Goal: Task Accomplishment & Management: Use online tool/utility

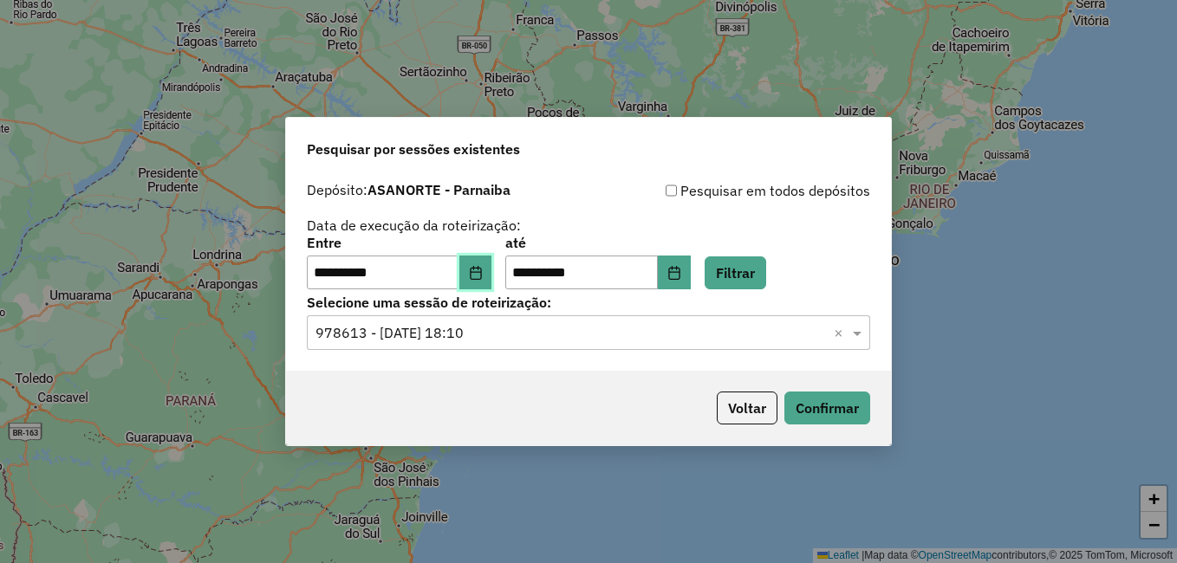
click at [483, 274] on icon "Choose Date" at bounding box center [476, 273] width 14 height 14
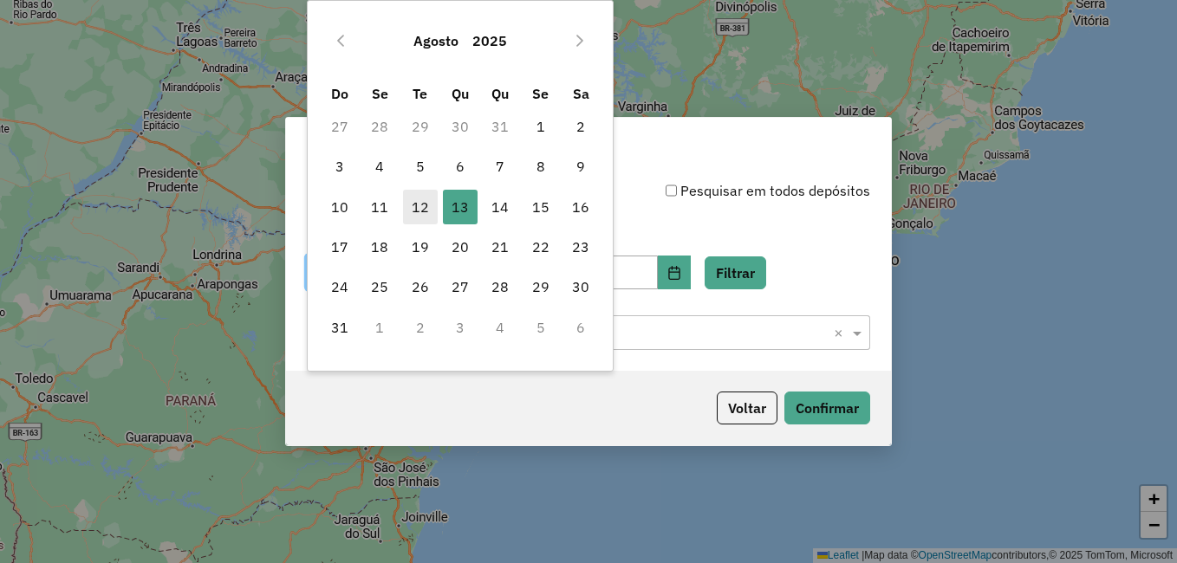
click at [420, 205] on span "12" at bounding box center [420, 207] width 35 height 35
type input "**********"
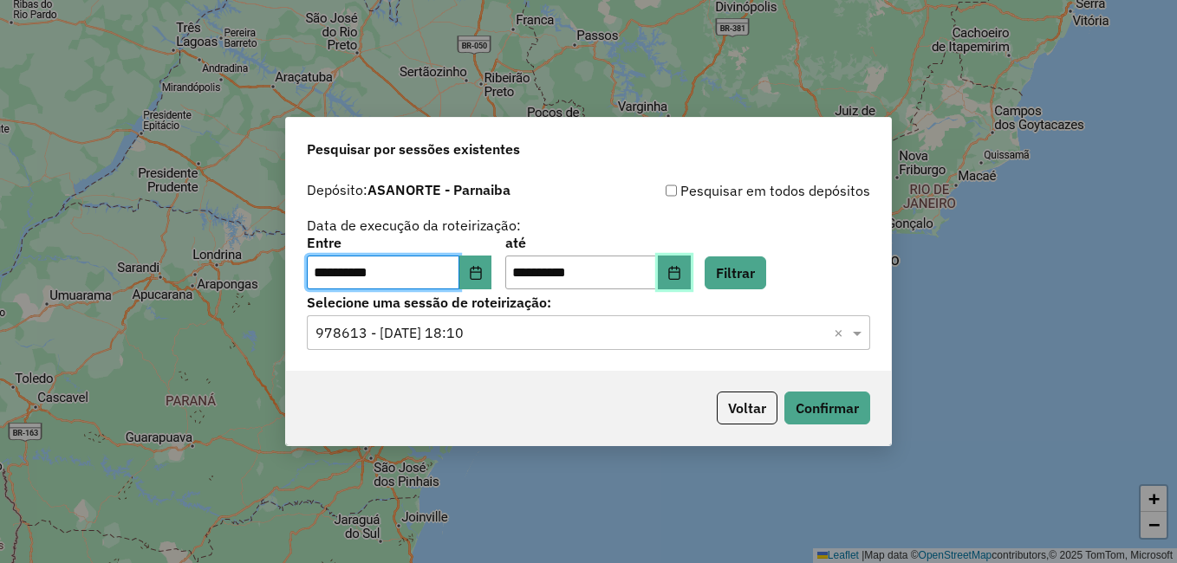
click at [681, 274] on icon "Choose Date" at bounding box center [674, 273] width 14 height 14
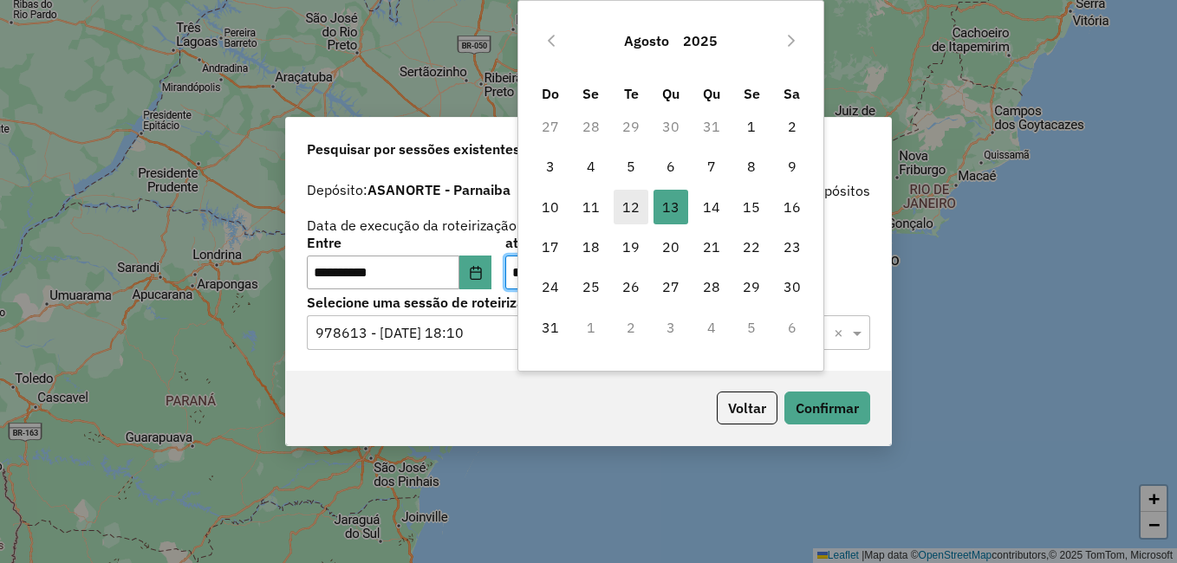
click at [626, 208] on span "12" at bounding box center [631, 207] width 35 height 35
type input "**********"
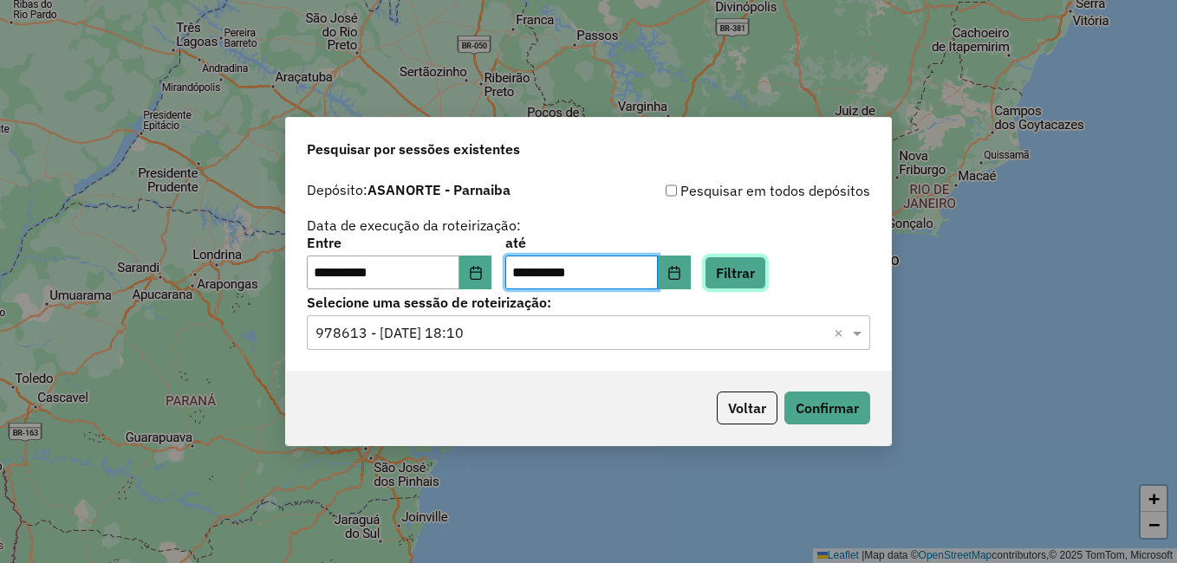
click at [765, 268] on button "Filtrar" at bounding box center [736, 273] width 62 height 33
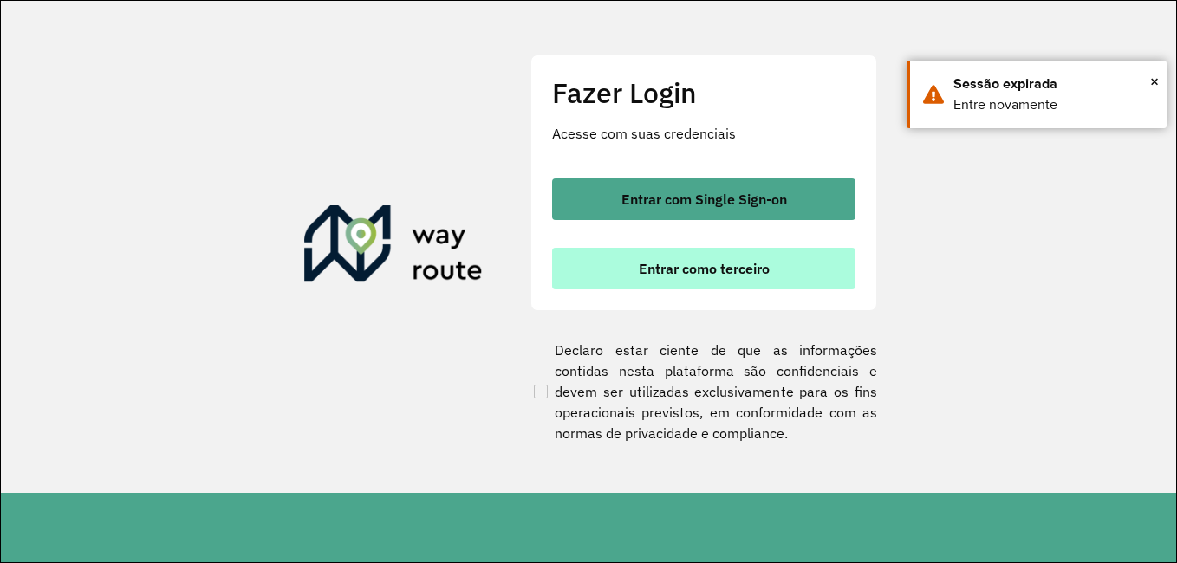
click at [655, 287] on button "Entrar como terceiro" at bounding box center [703, 269] width 303 height 42
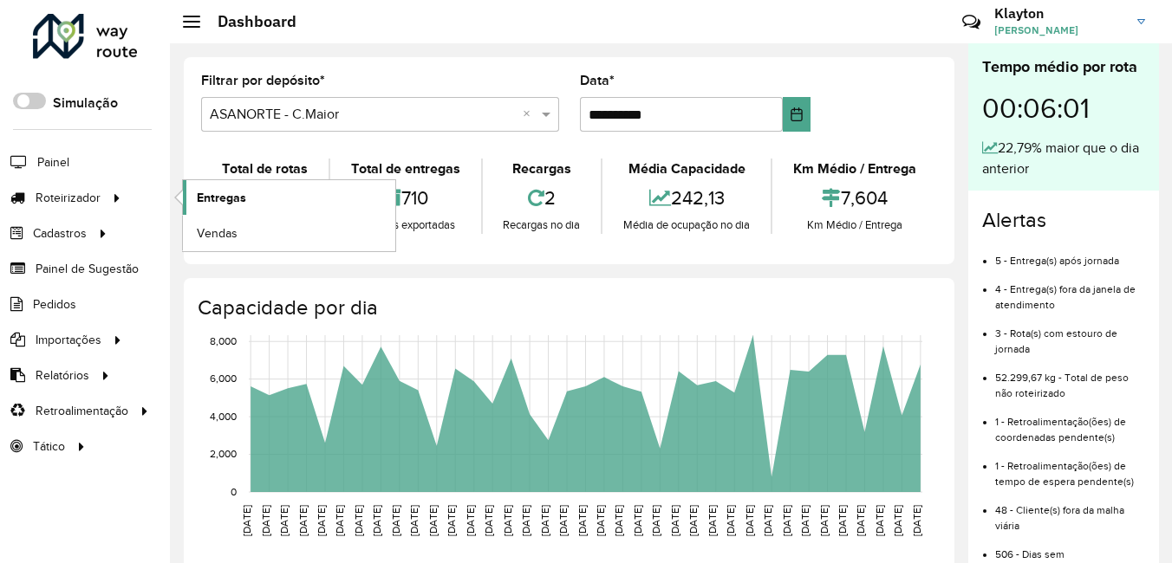
click at [231, 202] on span "Entregas" at bounding box center [221, 198] width 49 height 18
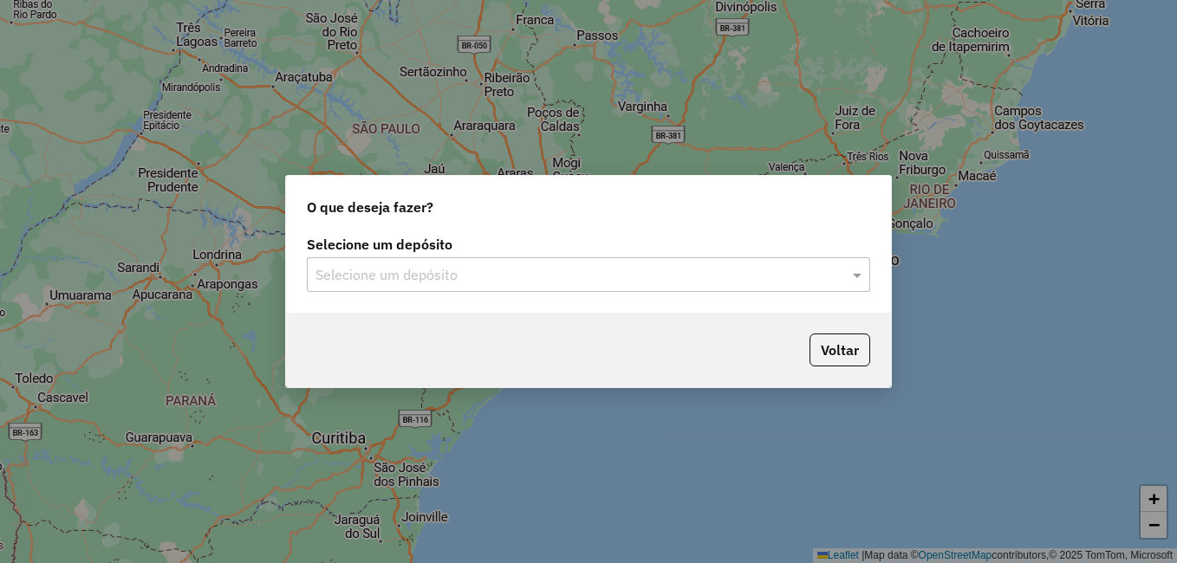
click at [570, 270] on input "text" at bounding box center [570, 275] width 511 height 21
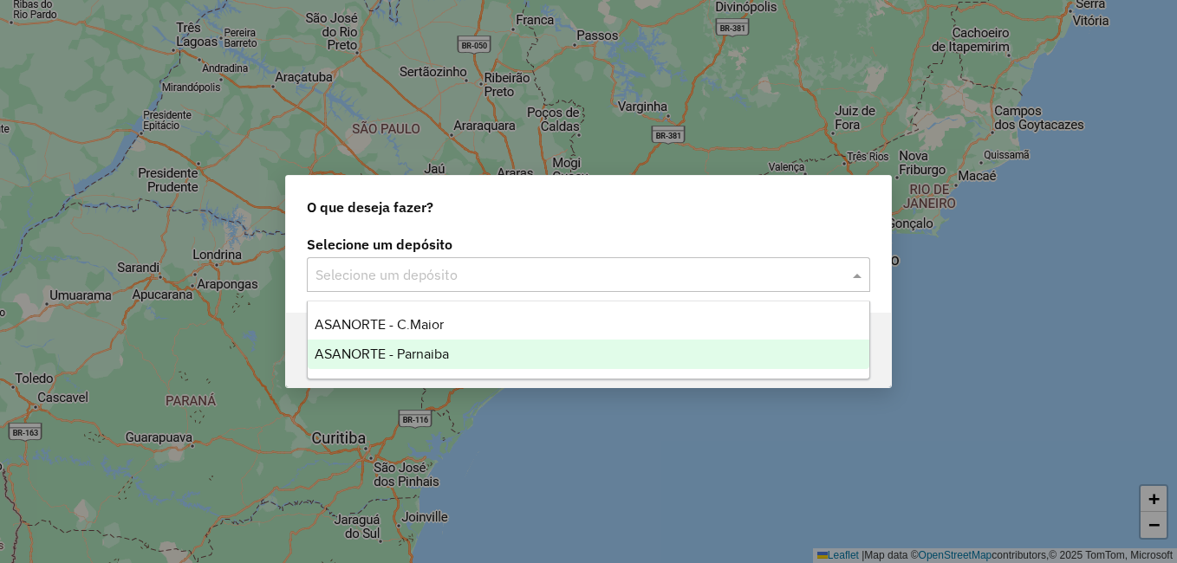
click at [435, 361] on span "ASANORTE - Parnaiba" at bounding box center [382, 354] width 134 height 15
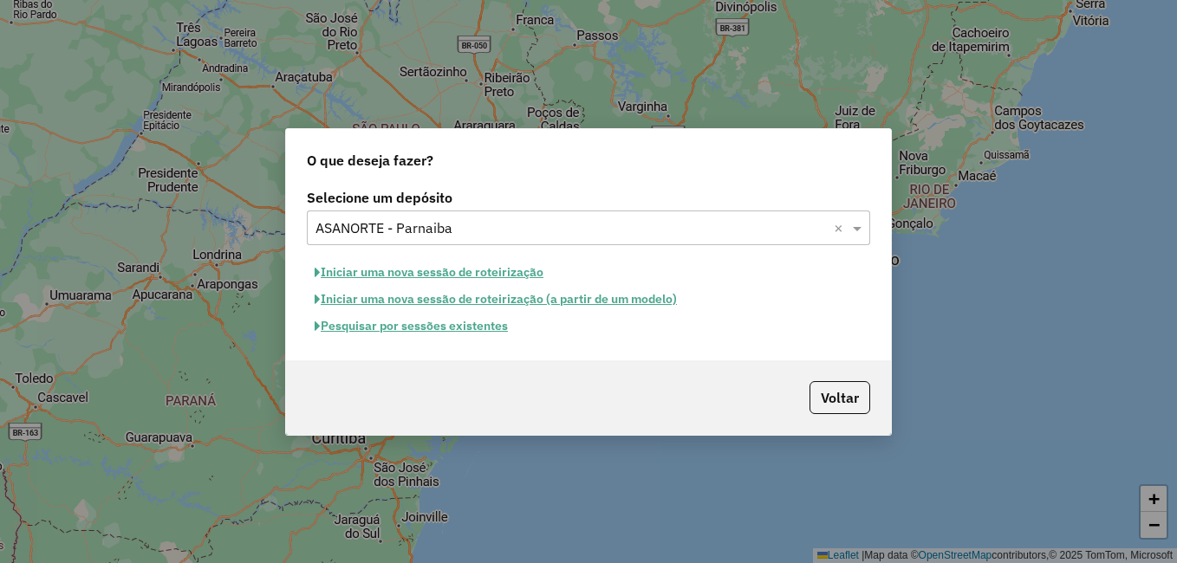
click at [756, 240] on div "Selecione um depósito × ASANORTE - Parnaiba ×" at bounding box center [588, 228] width 563 height 35
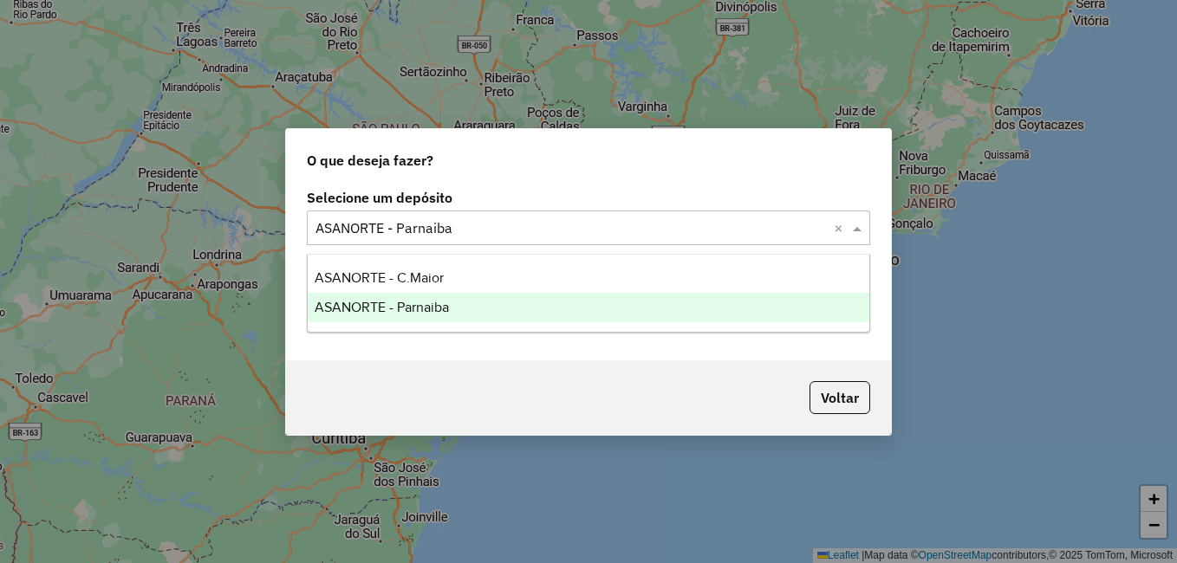
click at [510, 318] on div "ASANORTE - Parnaiba" at bounding box center [589, 307] width 562 height 29
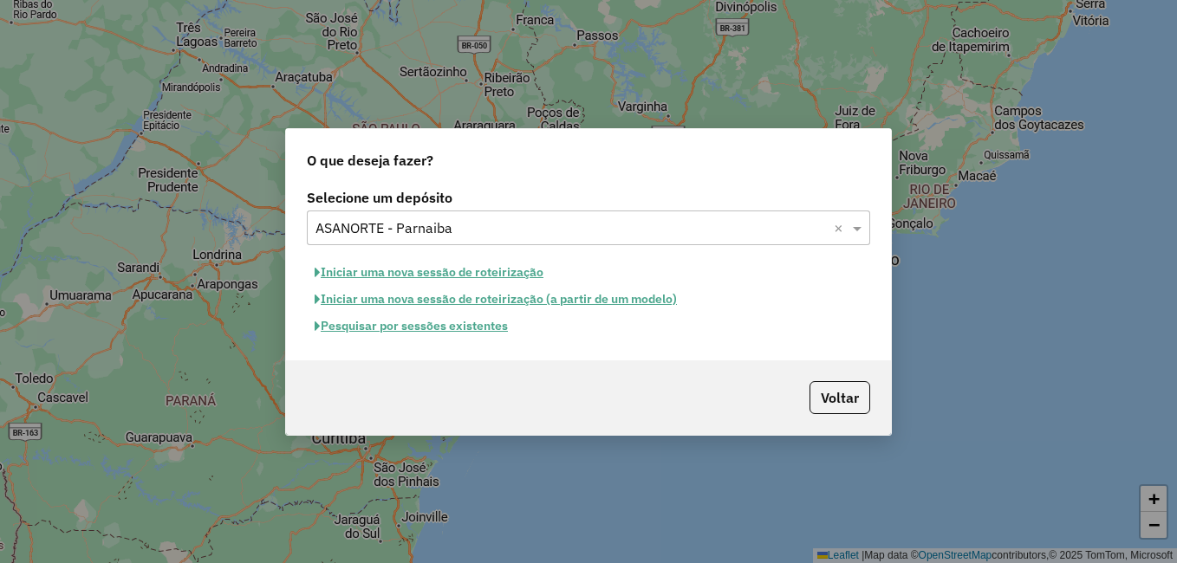
click at [472, 326] on button "Pesquisar por sessões existentes" at bounding box center [411, 326] width 209 height 27
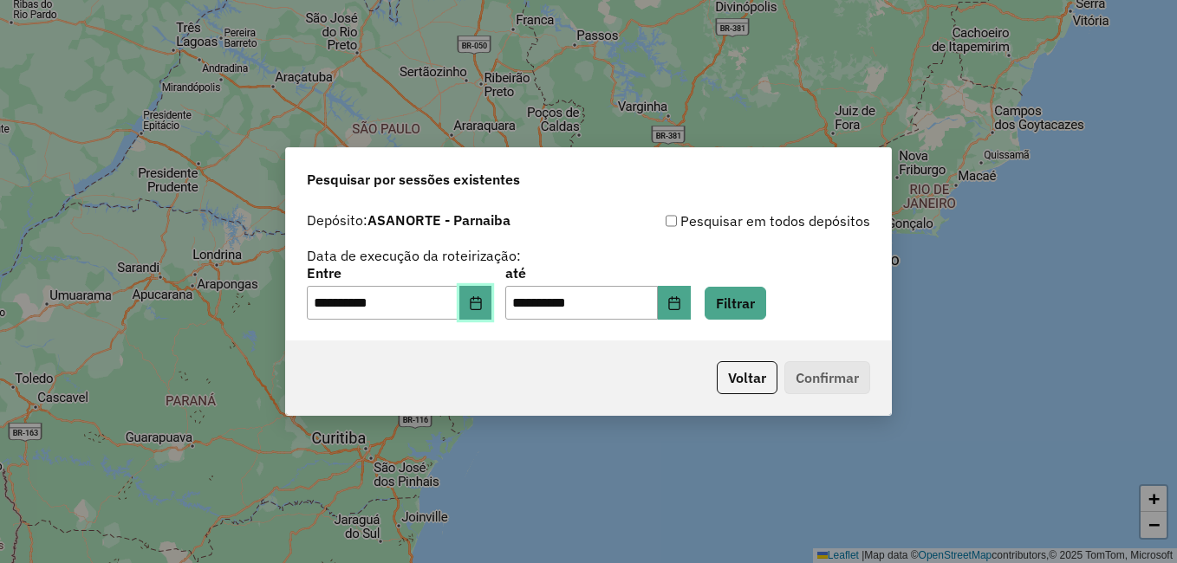
click at [483, 305] on icon "Choose Date" at bounding box center [476, 303] width 14 height 14
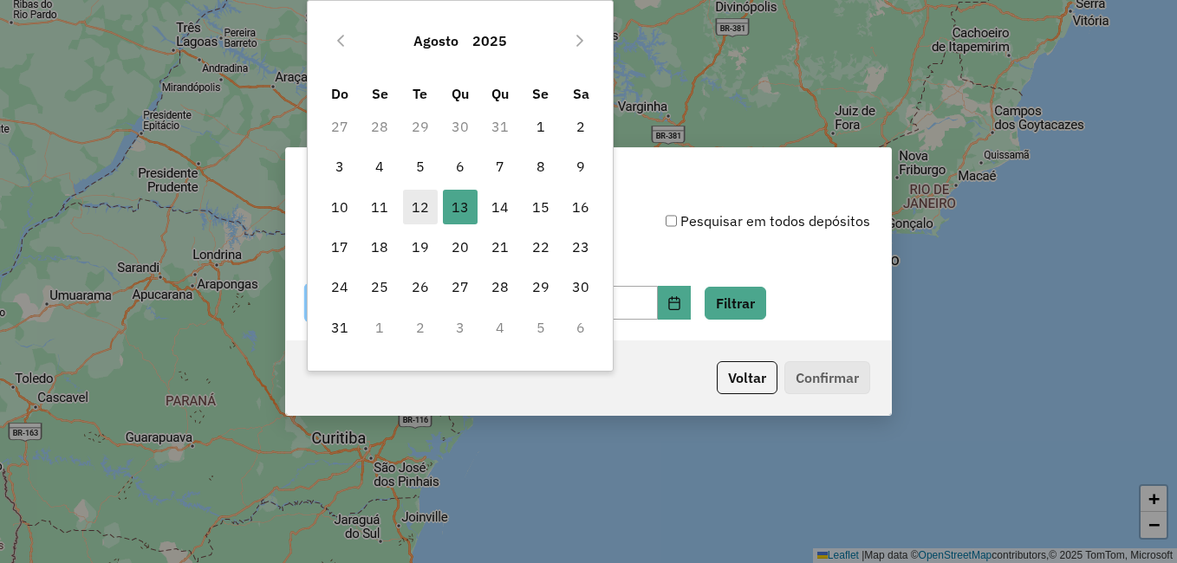
click at [424, 205] on span "12" at bounding box center [420, 207] width 35 height 35
type input "**********"
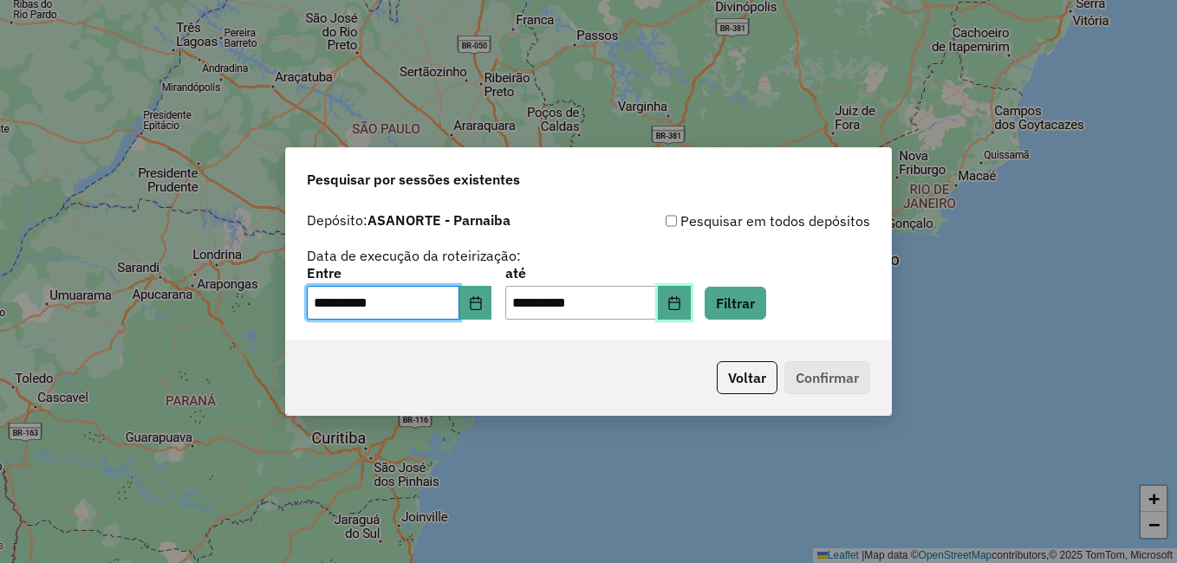
click at [681, 307] on icon "Choose Date" at bounding box center [674, 303] width 14 height 14
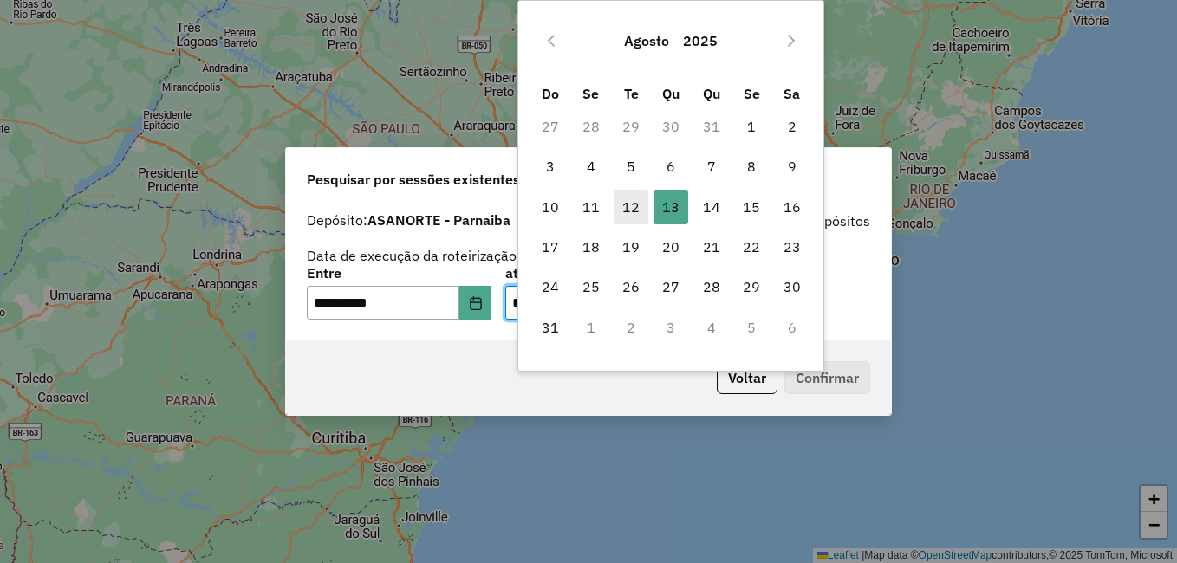
click at [639, 212] on span "12" at bounding box center [631, 207] width 35 height 35
type input "**********"
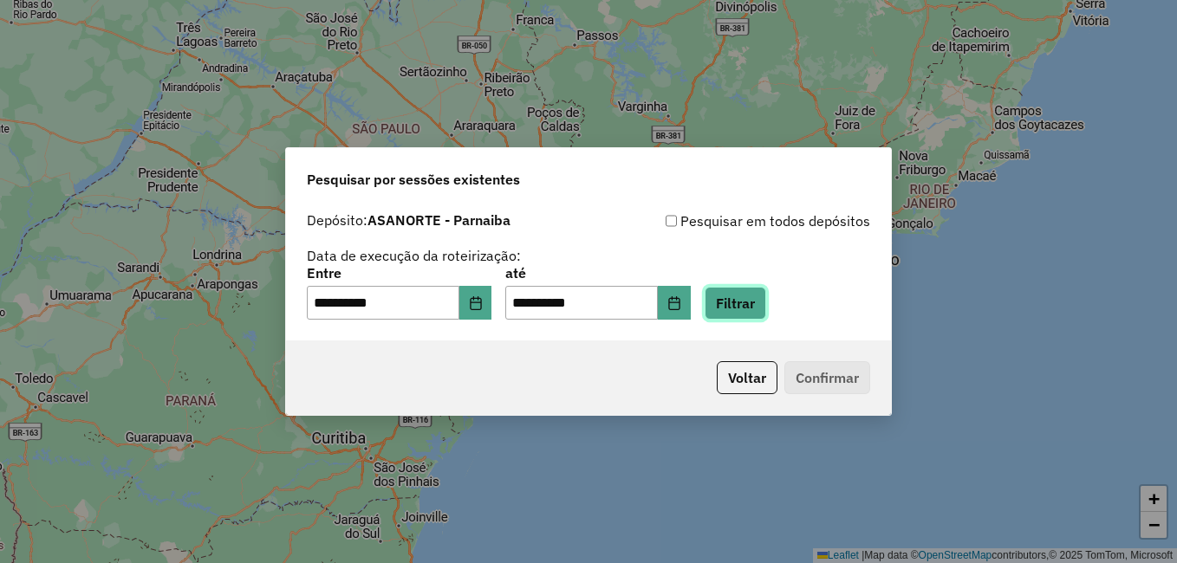
click at [757, 292] on button "Filtrar" at bounding box center [736, 303] width 62 height 33
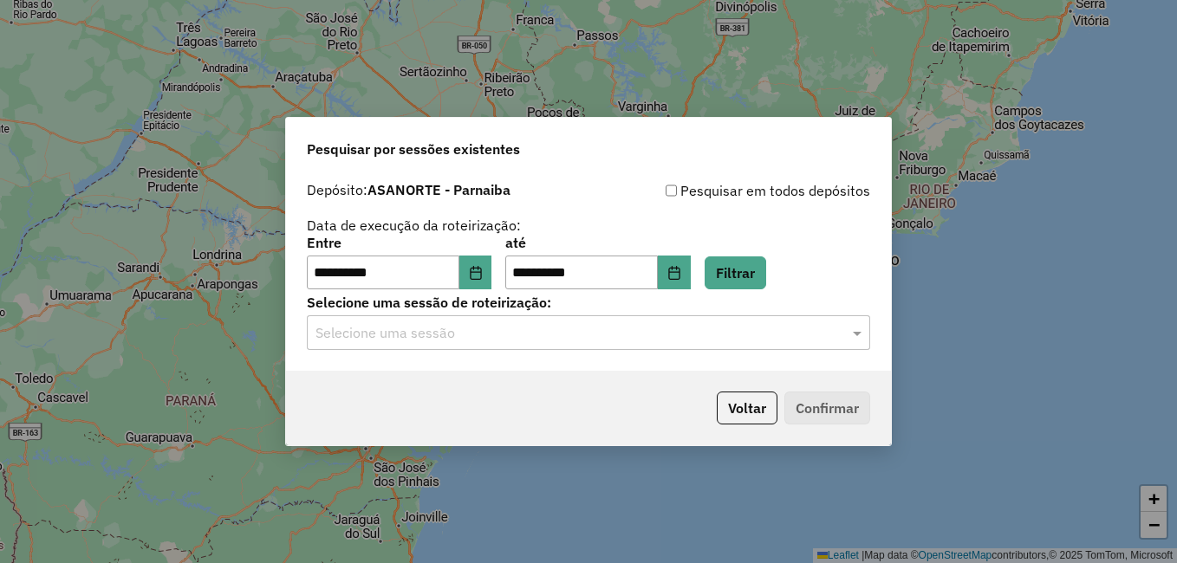
click at [487, 339] on input "text" at bounding box center [570, 333] width 511 height 21
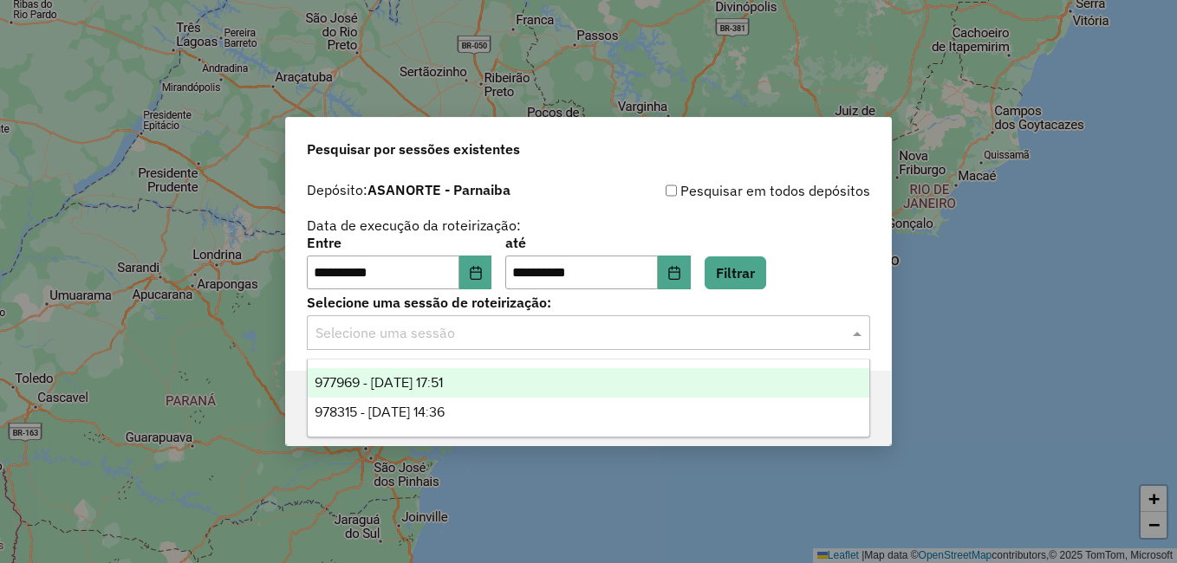
click at [476, 386] on div "977969 - 12/08/2025 17:51" at bounding box center [589, 382] width 562 height 29
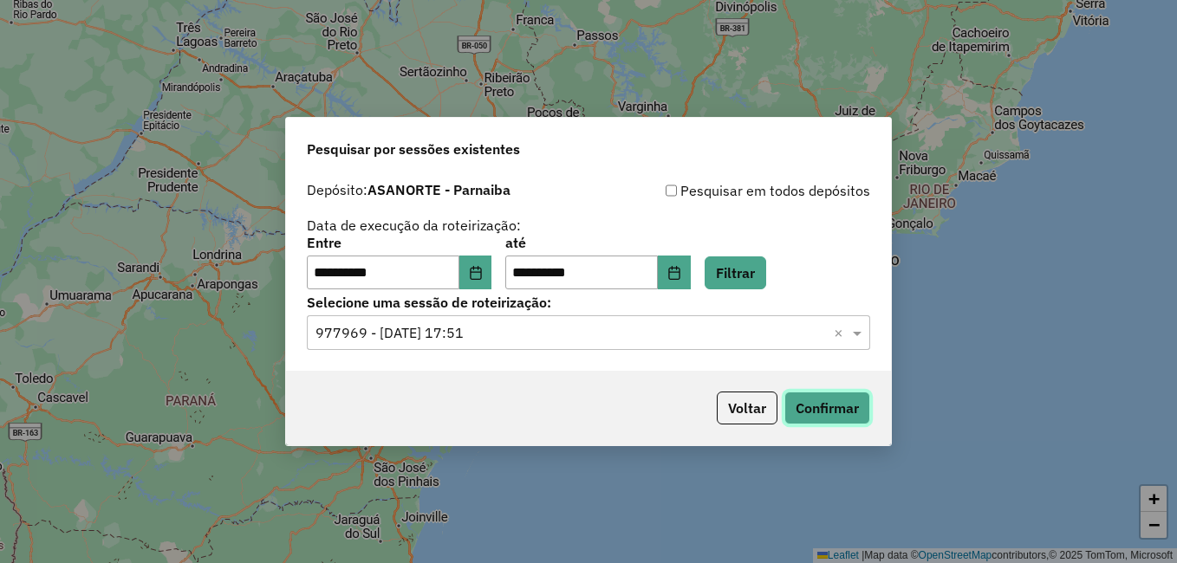
click at [801, 404] on button "Confirmar" at bounding box center [827, 408] width 86 height 33
click at [951, 399] on div "**********" at bounding box center [588, 281] width 1177 height 563
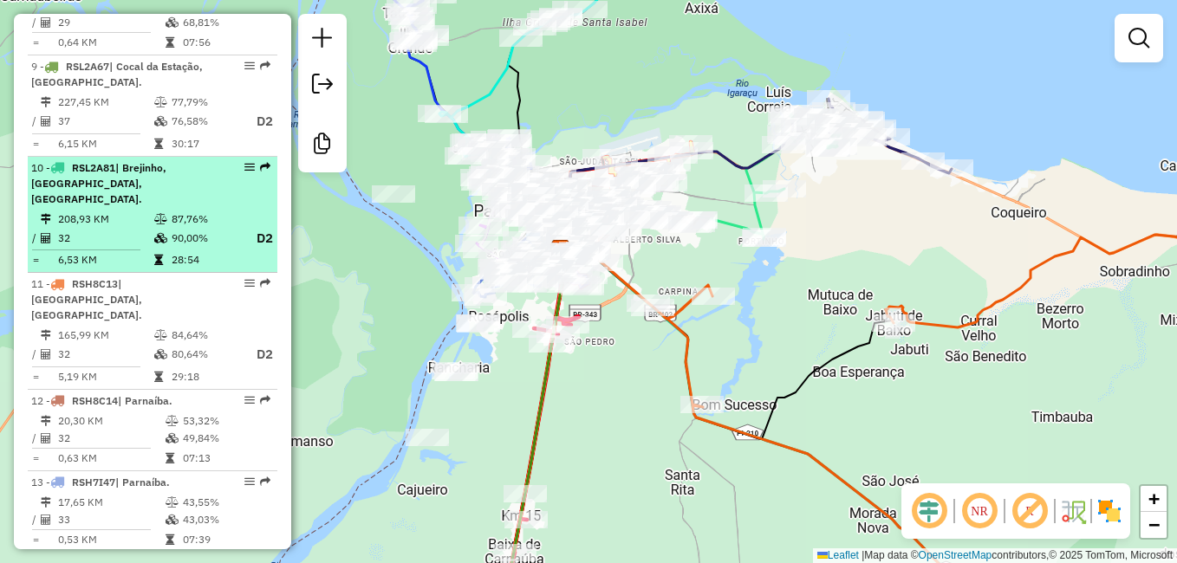
scroll to position [1387, 0]
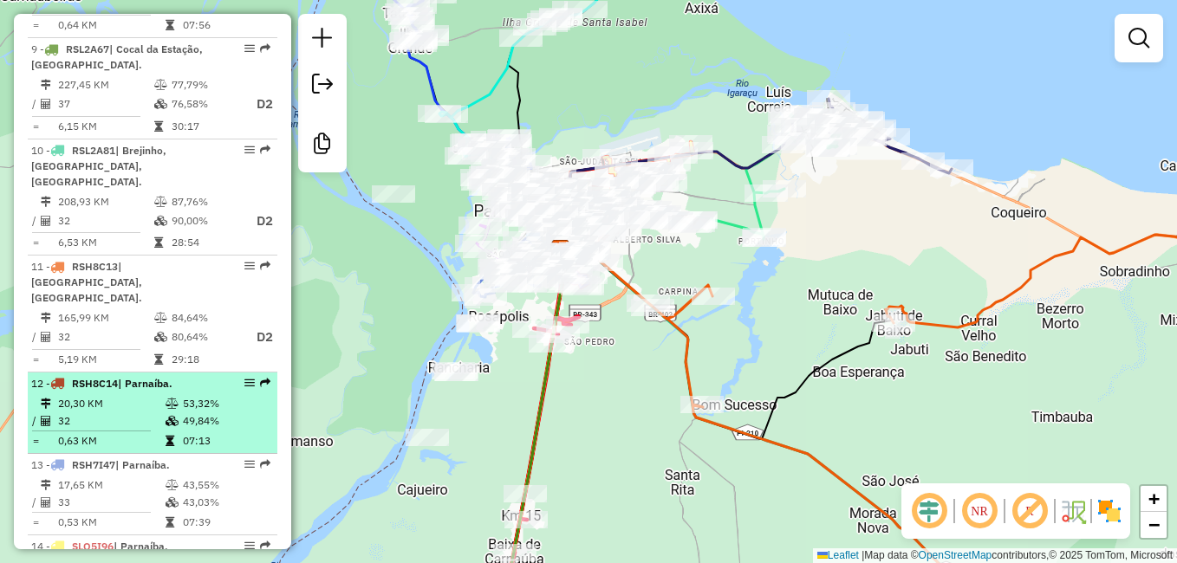
click at [112, 395] on td "20,30 KM" at bounding box center [110, 403] width 107 height 17
select select "**********"
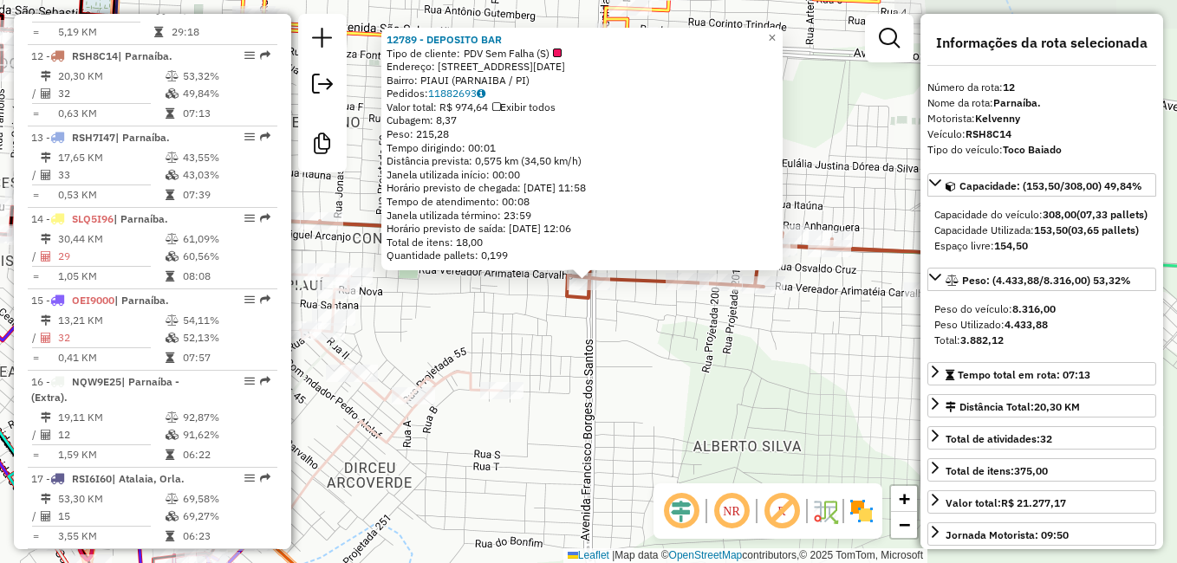
scroll to position [1714, 0]
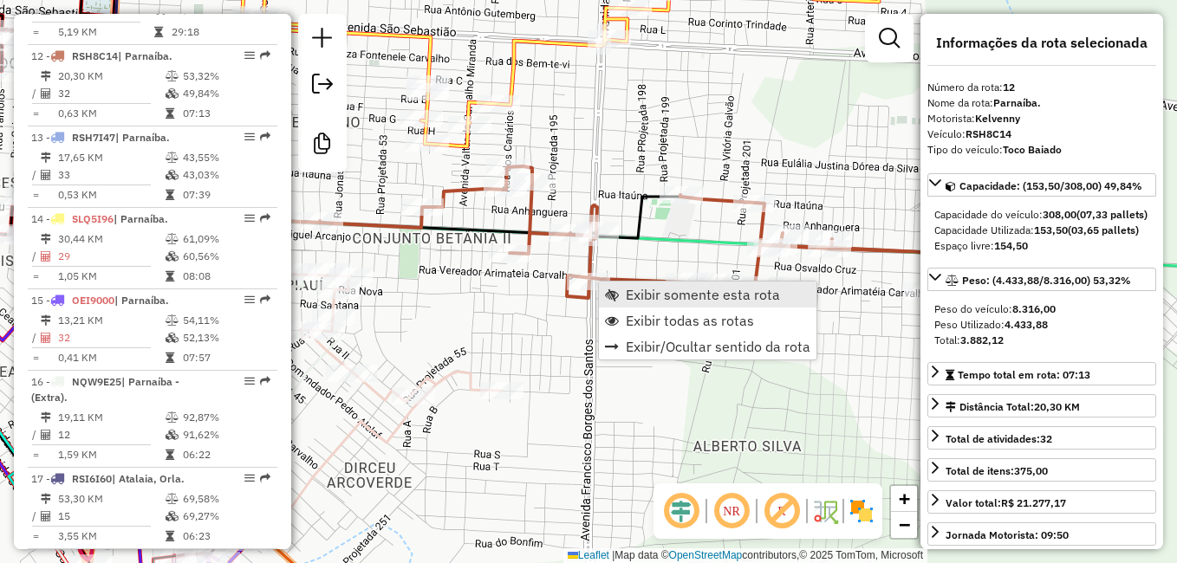
click at [667, 299] on span "Exibir somente esta rota" at bounding box center [703, 295] width 154 height 14
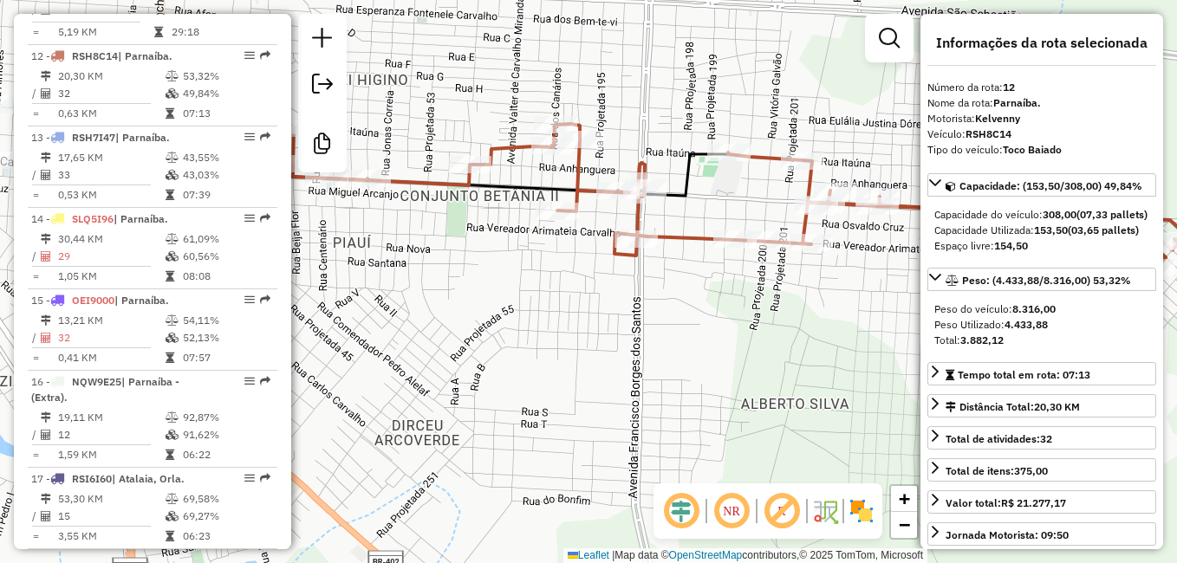
drag, startPoint x: 613, startPoint y: 356, endPoint x: 666, endPoint y: 392, distance: 63.7
click at [669, 392] on div "Janela de atendimento Grade de atendimento Capacidade Transportadoras Veículos …" at bounding box center [588, 281] width 1177 height 563
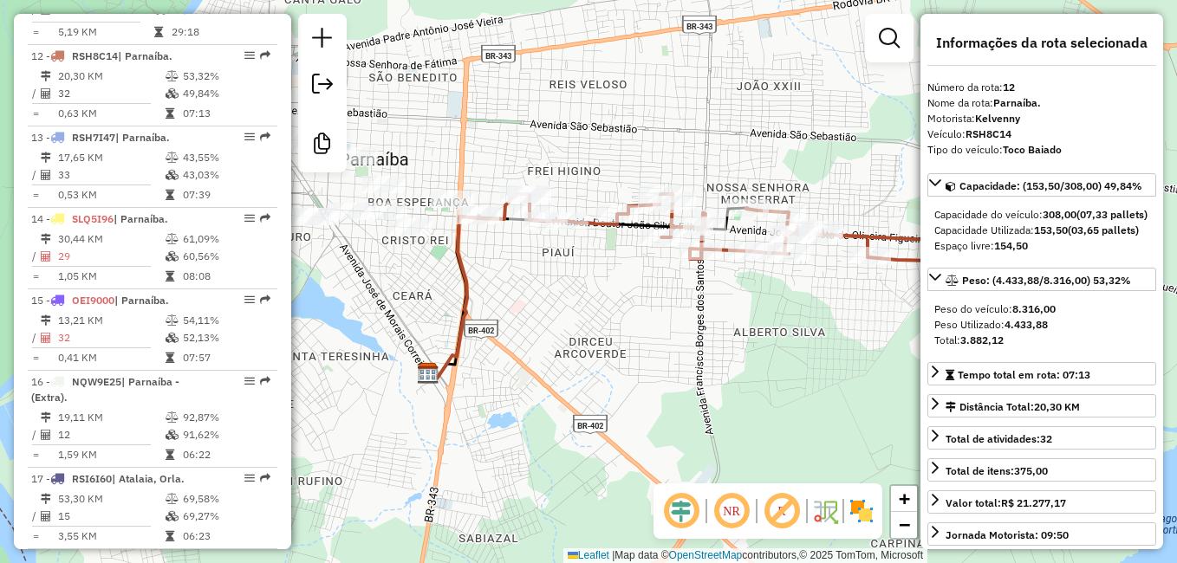
drag, startPoint x: 652, startPoint y: 388, endPoint x: 650, endPoint y: 322, distance: 65.9
click at [650, 322] on div "Janela de atendimento Grade de atendimento Capacidade Transportadoras Veículos …" at bounding box center [588, 281] width 1177 height 563
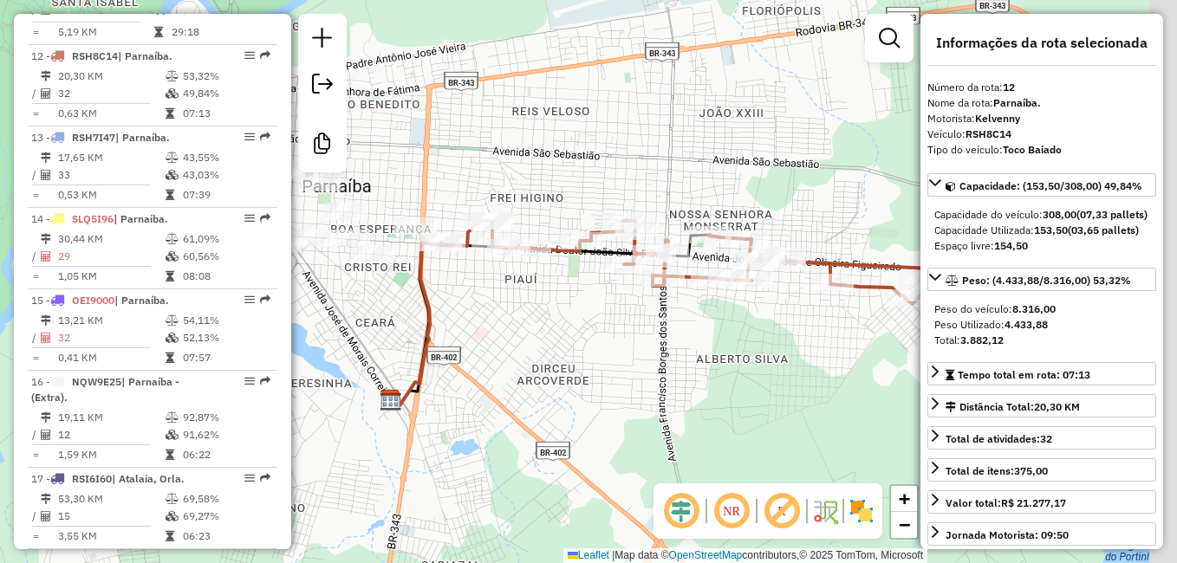
drag, startPoint x: 628, startPoint y: 337, endPoint x: 504, endPoint y: 339, distance: 123.1
click at [506, 338] on div "Janela de atendimento Grade de atendimento Capacidade Transportadoras Veículos …" at bounding box center [588, 281] width 1177 height 563
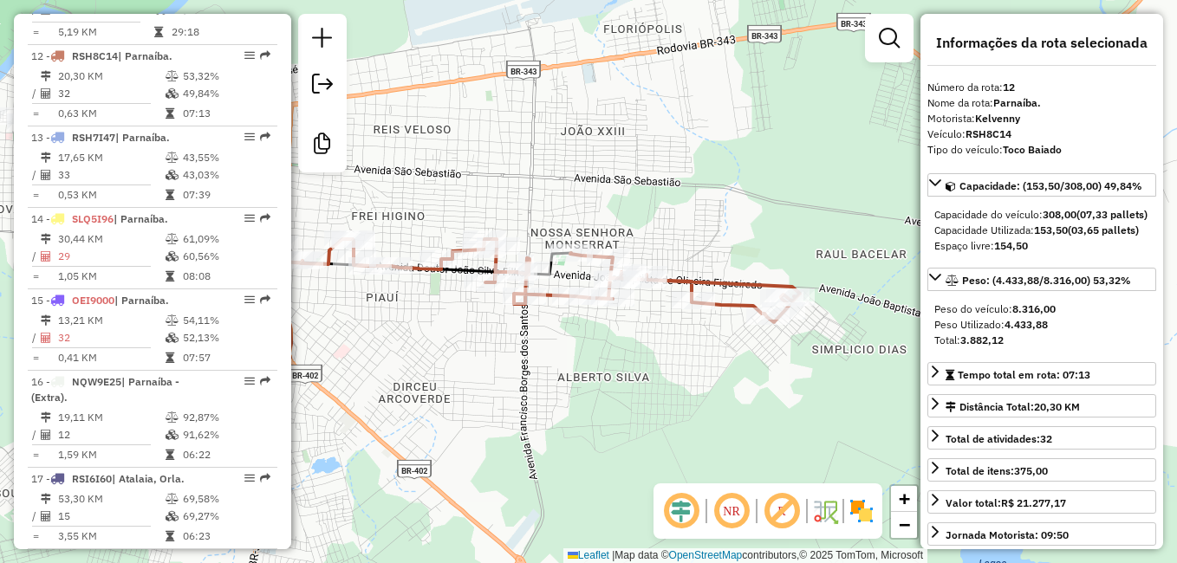
drag, startPoint x: 643, startPoint y: 377, endPoint x: 816, endPoint y: 376, distance: 172.5
click at [816, 376] on div "Janela de atendimento Grade de atendimento Capacidade Transportadoras Veículos …" at bounding box center [588, 281] width 1177 height 563
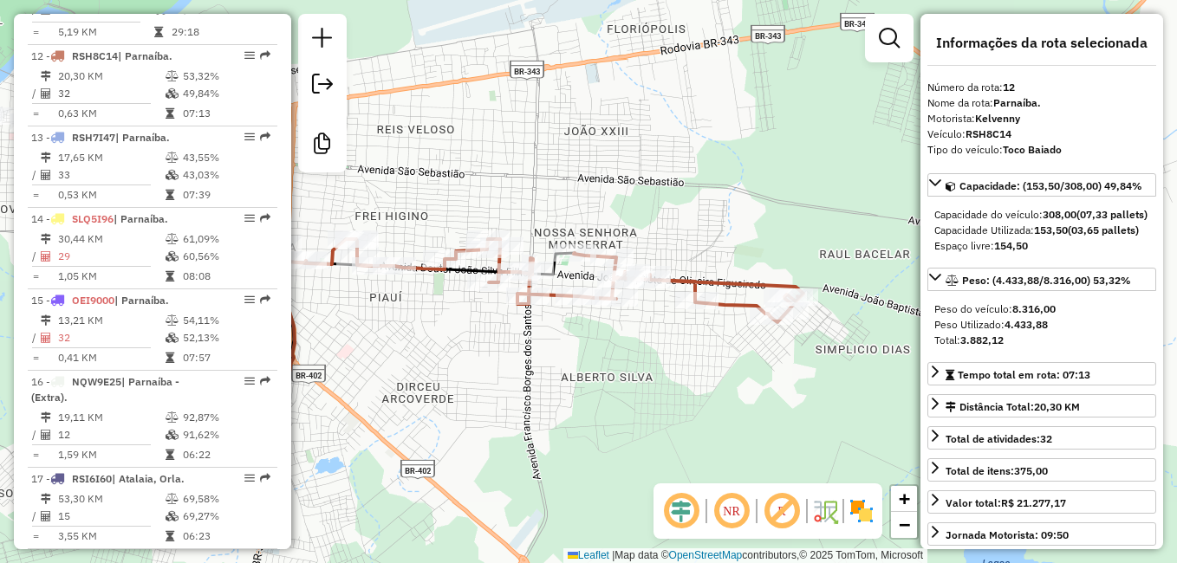
drag, startPoint x: 420, startPoint y: 325, endPoint x: 466, endPoint y: 328, distance: 46.9
click at [466, 328] on div "Janela de atendimento Grade de atendimento Capacidade Transportadoras Veículos …" at bounding box center [588, 281] width 1177 height 563
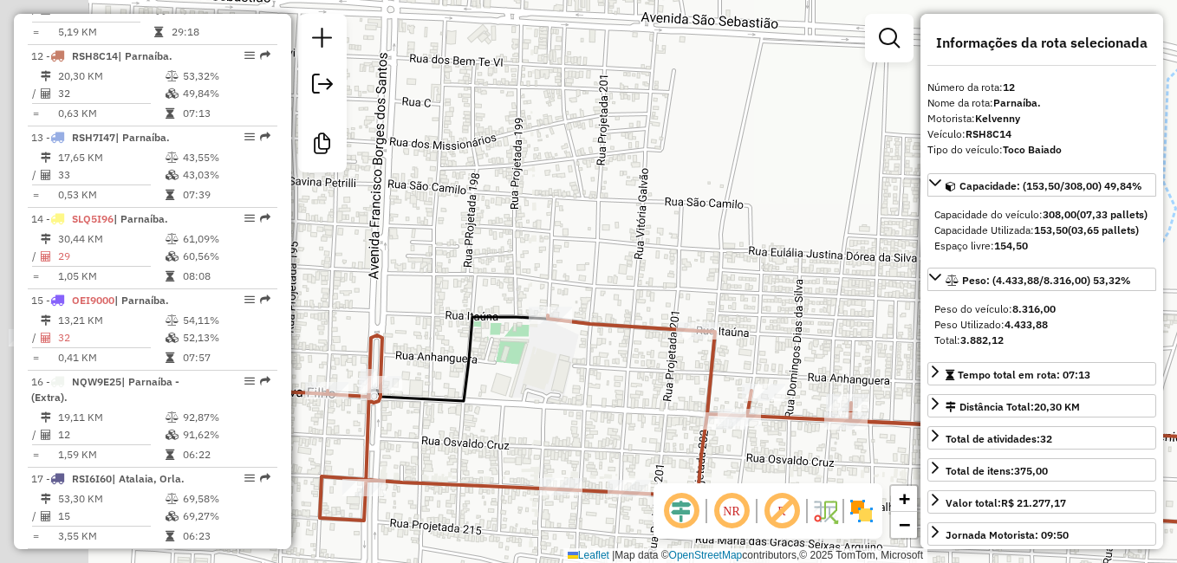
drag, startPoint x: 377, startPoint y: 361, endPoint x: 583, endPoint y: 368, distance: 206.4
click at [583, 368] on div "Janela de atendimento Grade de atendimento Capacidade Transportadoras Veículos …" at bounding box center [588, 281] width 1177 height 563
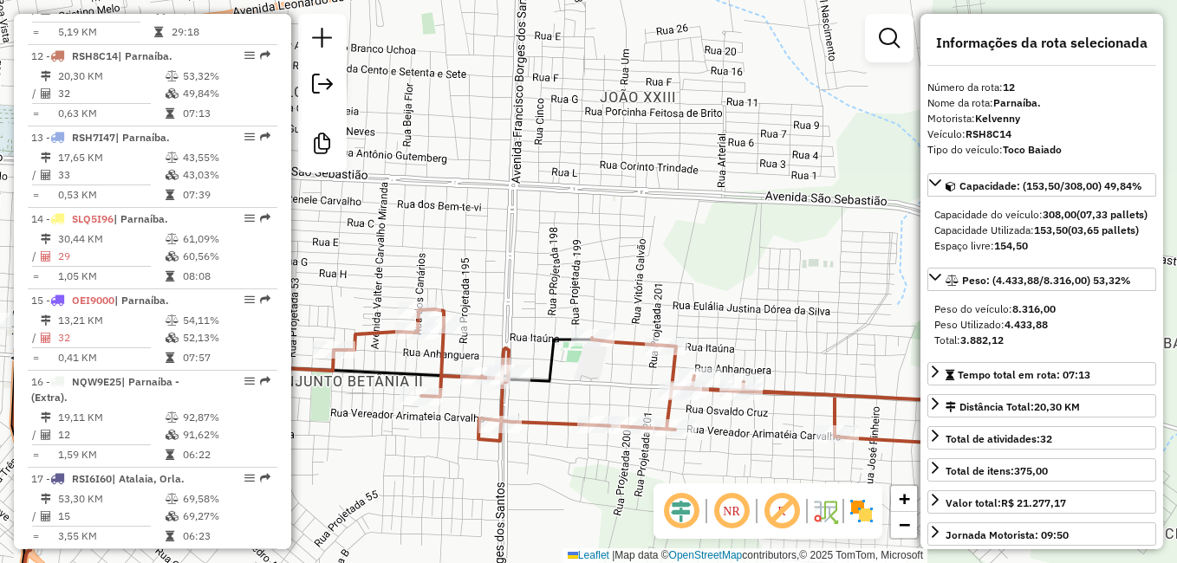
drag, startPoint x: 590, startPoint y: 368, endPoint x: 721, endPoint y: 339, distance: 134.2
click at [720, 339] on div "Janela de atendimento Grade de atendimento Capacidade Transportadoras Veículos …" at bounding box center [588, 281] width 1177 height 563
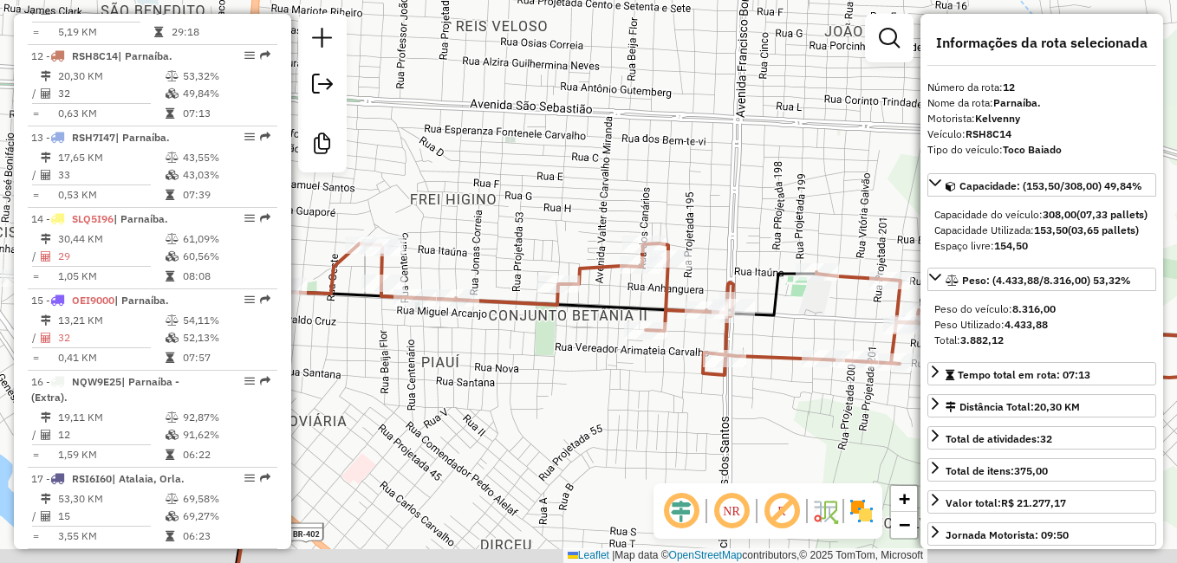
drag, startPoint x: 472, startPoint y: 420, endPoint x: 584, endPoint y: 378, distance: 119.6
click at [584, 378] on div "Janela de atendimento Grade de atendimento Capacidade Transportadoras Veículos …" at bounding box center [588, 281] width 1177 height 563
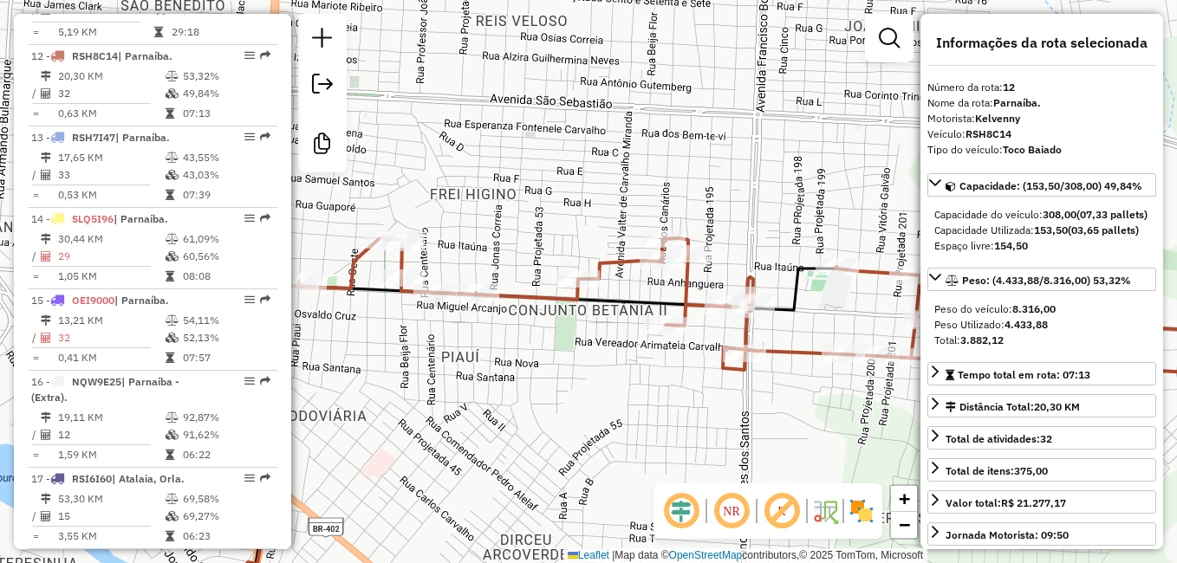
drag, startPoint x: 468, startPoint y: 372, endPoint x: 531, endPoint y: 384, distance: 64.4
click at [531, 384] on div "Janela de atendimento Grade de atendimento Capacidade Transportadoras Veículos …" at bounding box center [588, 281] width 1177 height 563
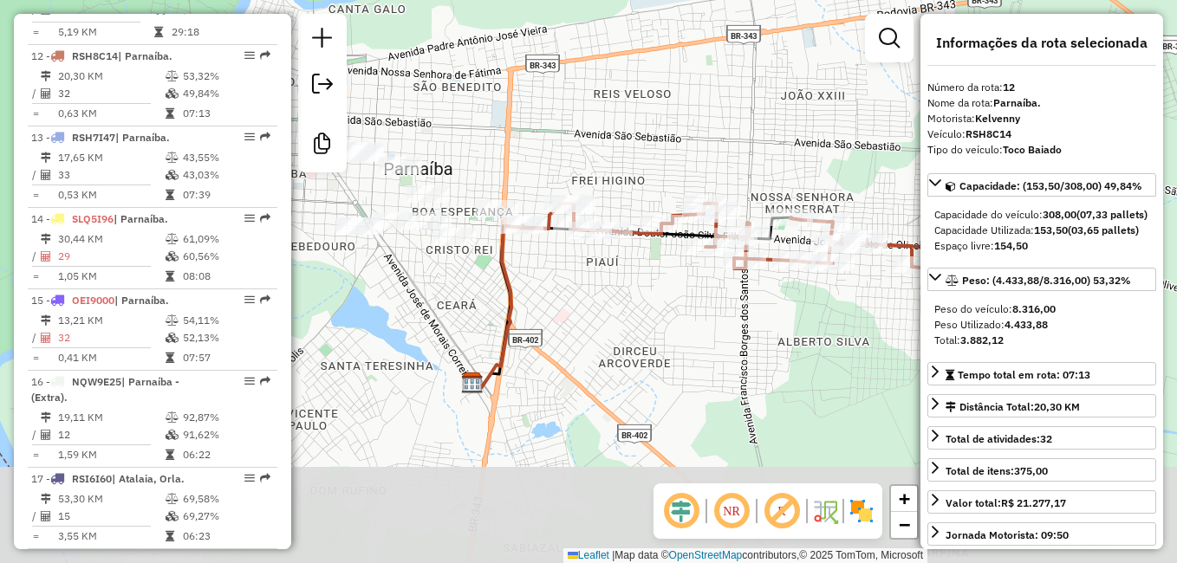
drag, startPoint x: 637, startPoint y: 400, endPoint x: 582, endPoint y: 329, distance: 89.6
click at [582, 329] on div "Janela de atendimento Grade de atendimento Capacidade Transportadoras Veículos …" at bounding box center [588, 281] width 1177 height 563
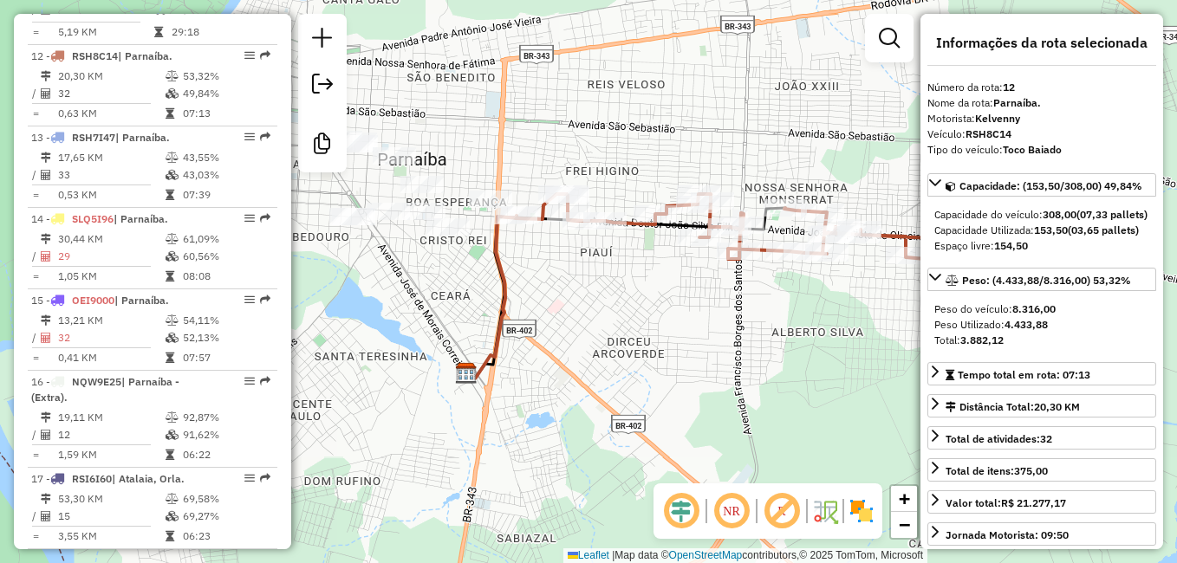
drag, startPoint x: 615, startPoint y: 273, endPoint x: 560, endPoint y: 281, distance: 56.0
click at [560, 280] on div "Rota 12 - Placa RSH8C14 36625 - MERCANTIL O SIMAR Rota 12 - Placa RSH8C14 11543…" at bounding box center [588, 281] width 1177 height 563
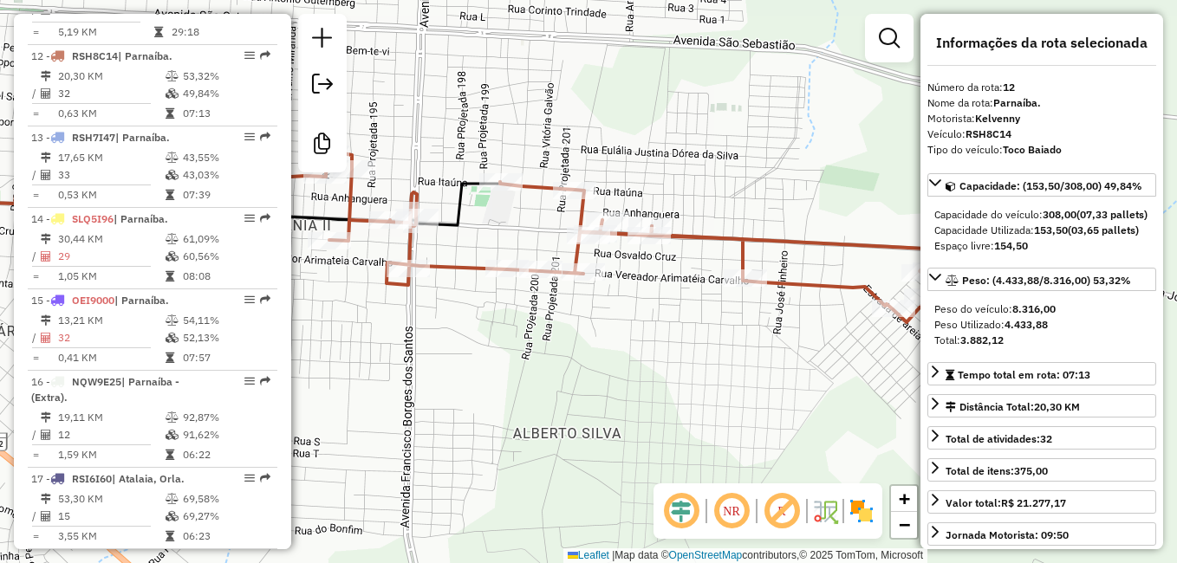
click at [719, 392] on div "Janela de atendimento Grade de atendimento Capacidade Transportadoras Veículos …" at bounding box center [588, 281] width 1177 height 563
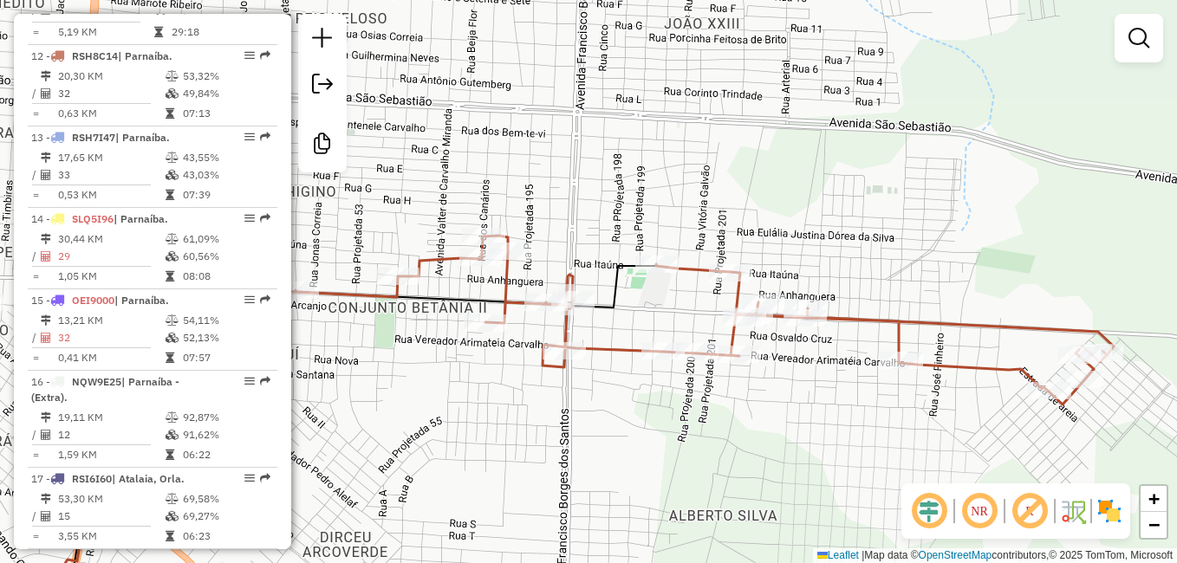
drag, startPoint x: 716, startPoint y: 394, endPoint x: 756, endPoint y: 405, distance: 41.2
click at [756, 405] on div "Janela de atendimento Grade de atendimento Capacidade Transportadoras Veículos …" at bounding box center [588, 281] width 1177 height 563
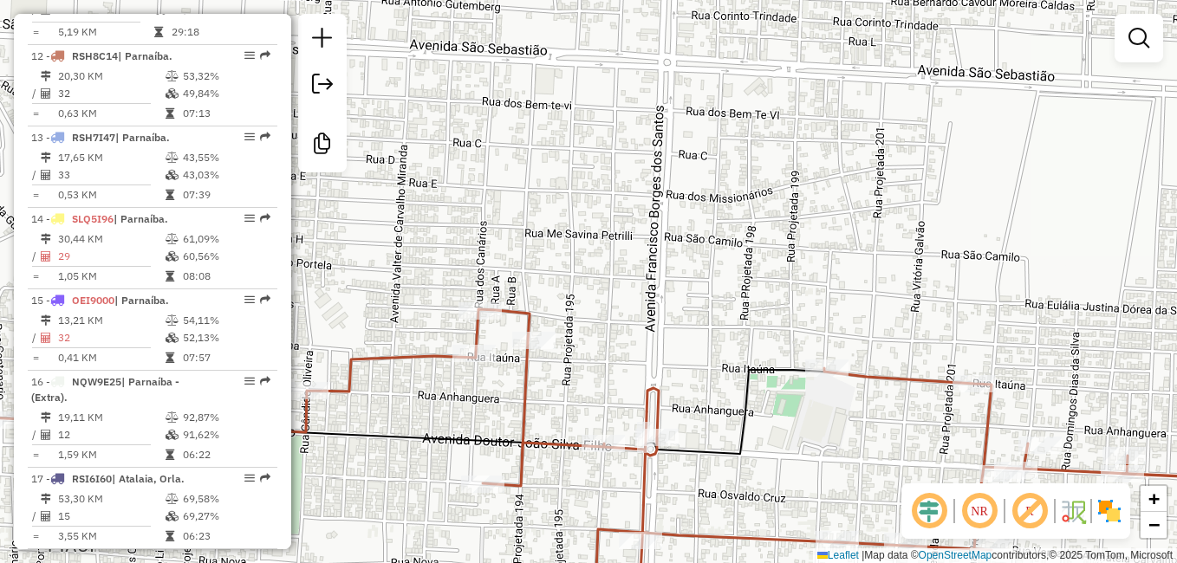
drag, startPoint x: 606, startPoint y: 355, endPoint x: 596, endPoint y: 349, distance: 10.9
click at [598, 352] on div "Janela de atendimento Grade de atendimento Capacidade Transportadoras Veículos …" at bounding box center [588, 281] width 1177 height 563
